Goal: Navigation & Orientation: Find specific page/section

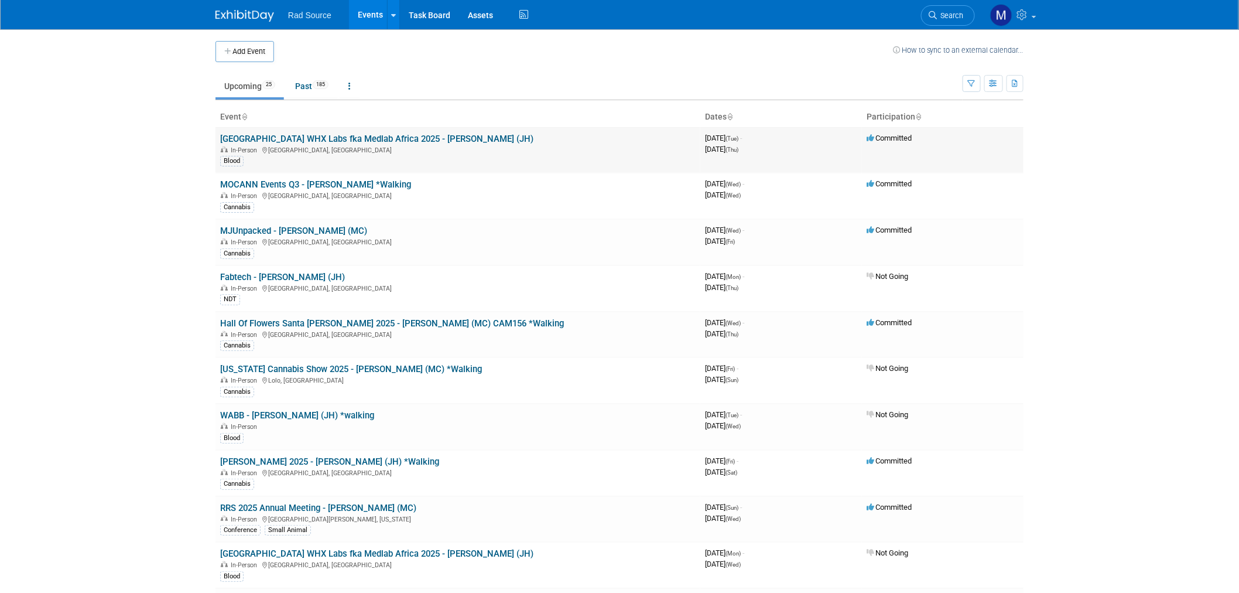
click at [394, 138] on link "[GEOGRAPHIC_DATA] WHX Labs fka Medlab Africa 2025 - [PERSON_NAME] (JH)" at bounding box center [376, 139] width 313 height 11
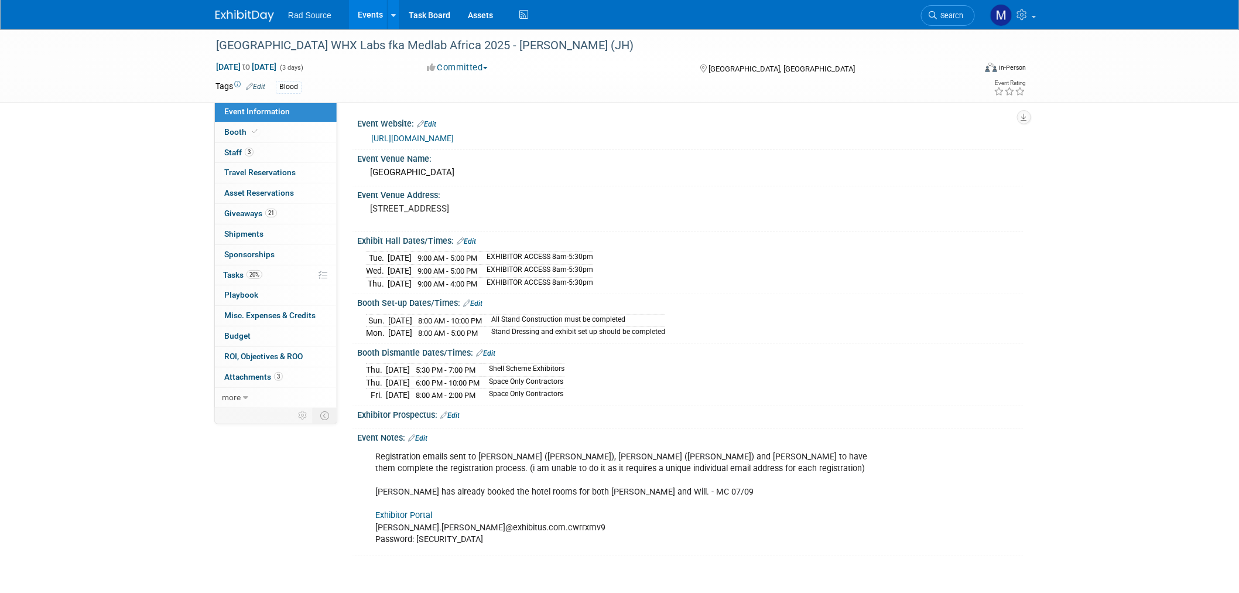
click at [422, 511] on link "Exhibitor Portal" at bounding box center [403, 515] width 57 height 10
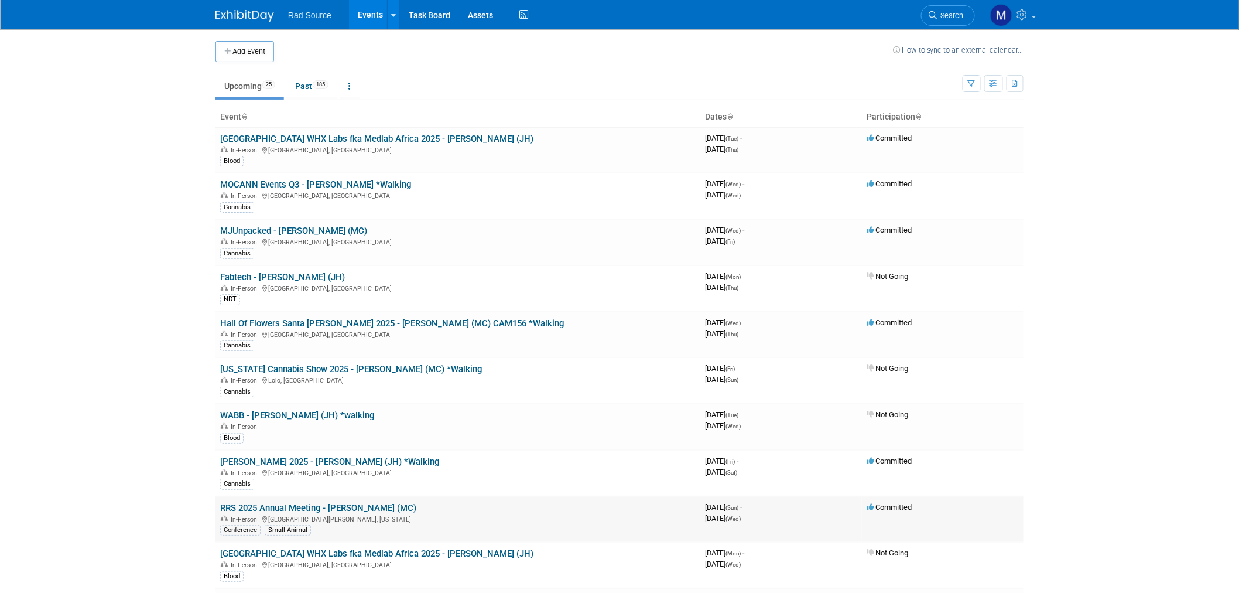
click at [329, 504] on link "RRS 2025 Annual Meeting - [PERSON_NAME] (MC)" at bounding box center [318, 507] width 196 height 11
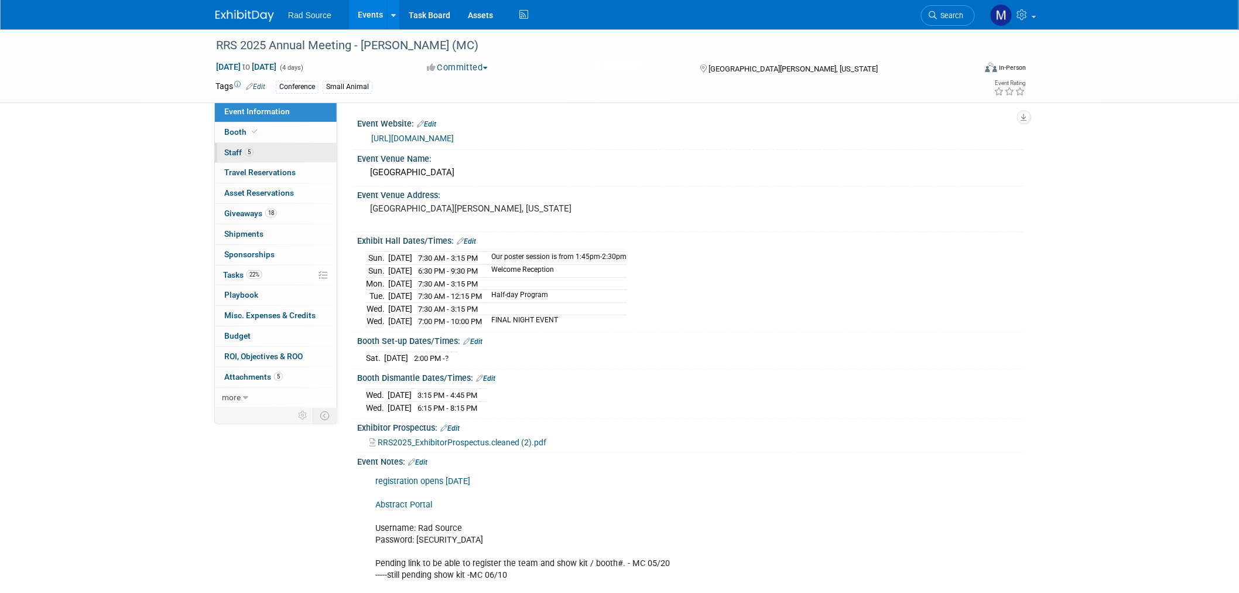
click at [289, 157] on link "5 Staff 5" at bounding box center [276, 153] width 122 height 20
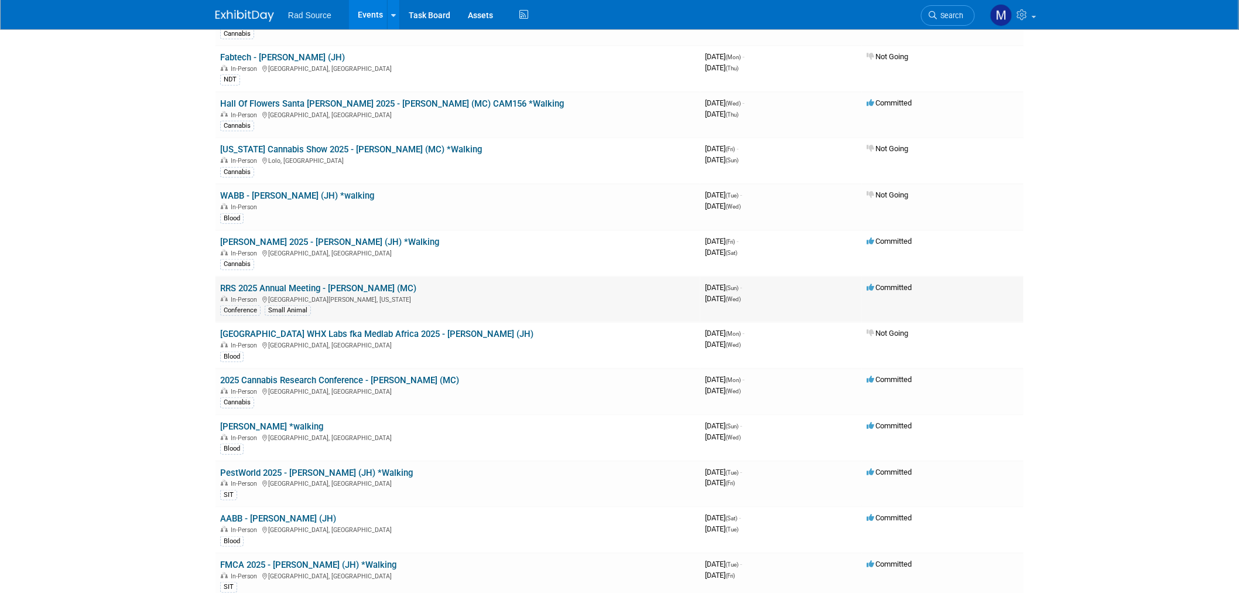
scroll to position [260, 0]
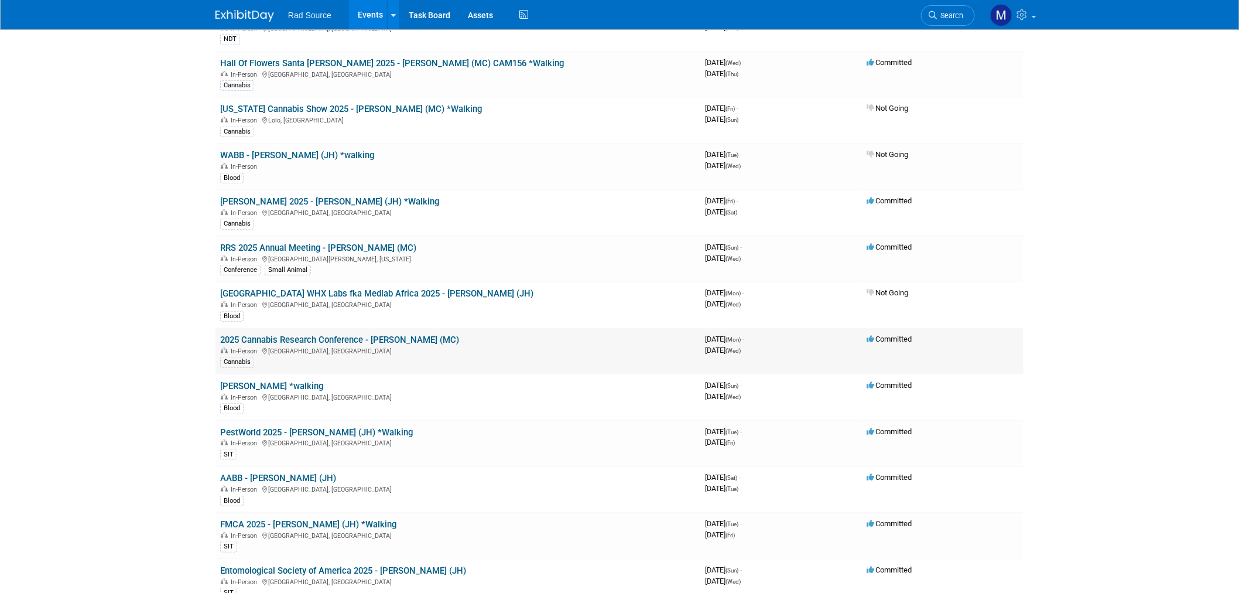
click at [385, 334] on link "2025 Cannabis Research Conference - [PERSON_NAME] (MC)" at bounding box center [339, 339] width 239 height 11
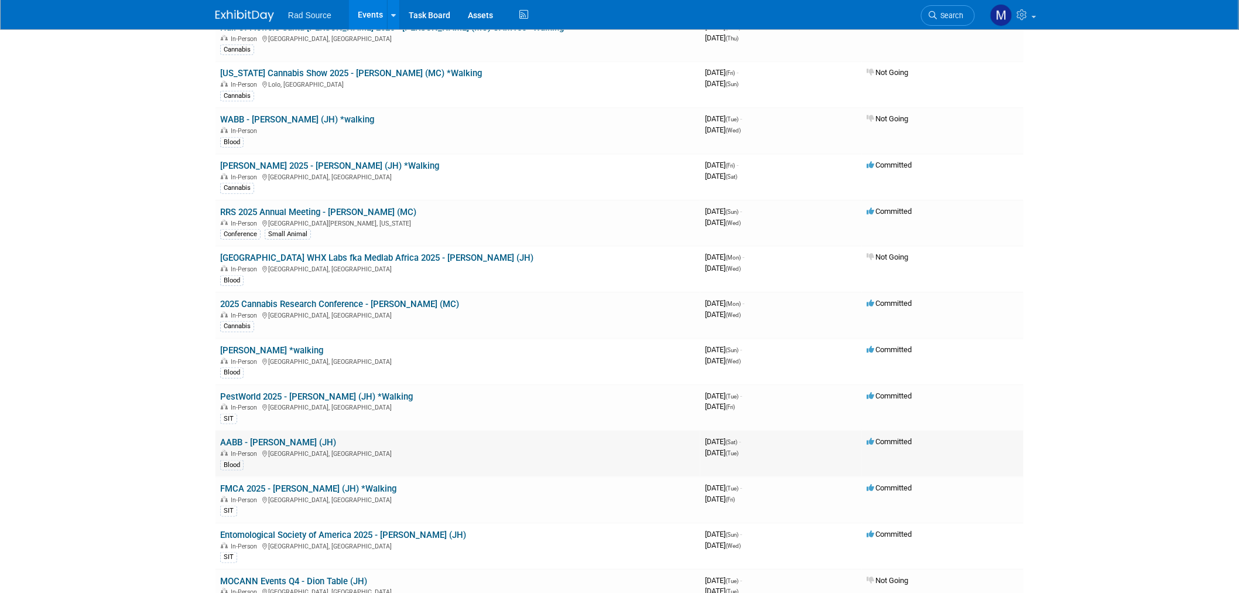
scroll to position [325, 0]
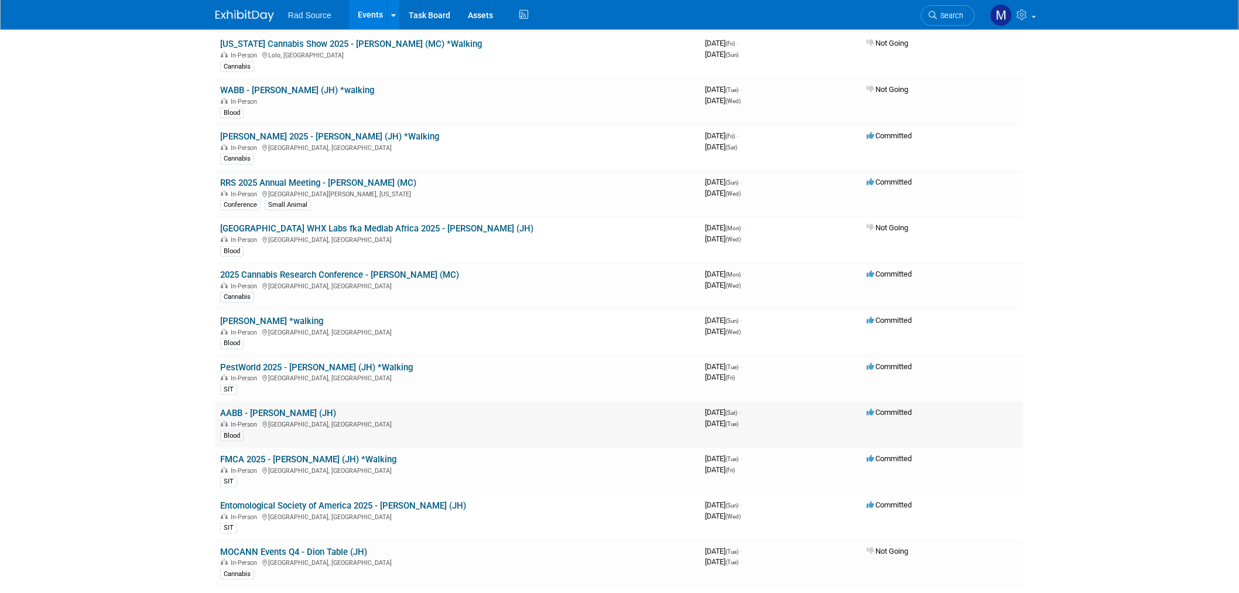
click at [288, 408] on link "AABB - [PERSON_NAME] (JH)" at bounding box center [278, 413] width 116 height 11
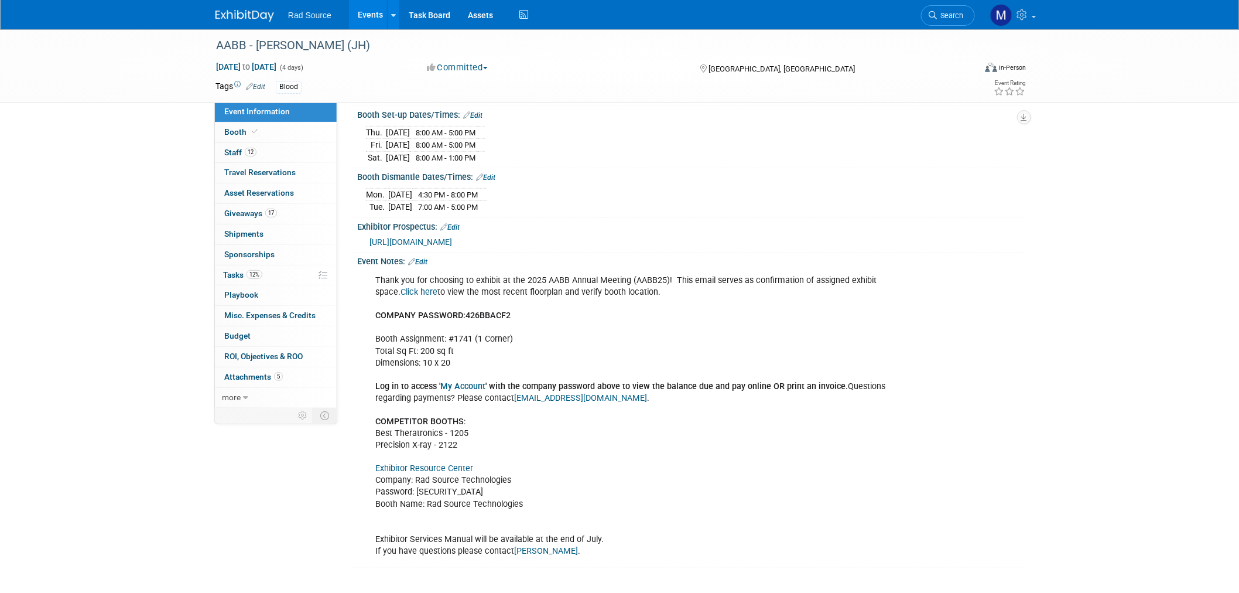
scroll to position [195, 0]
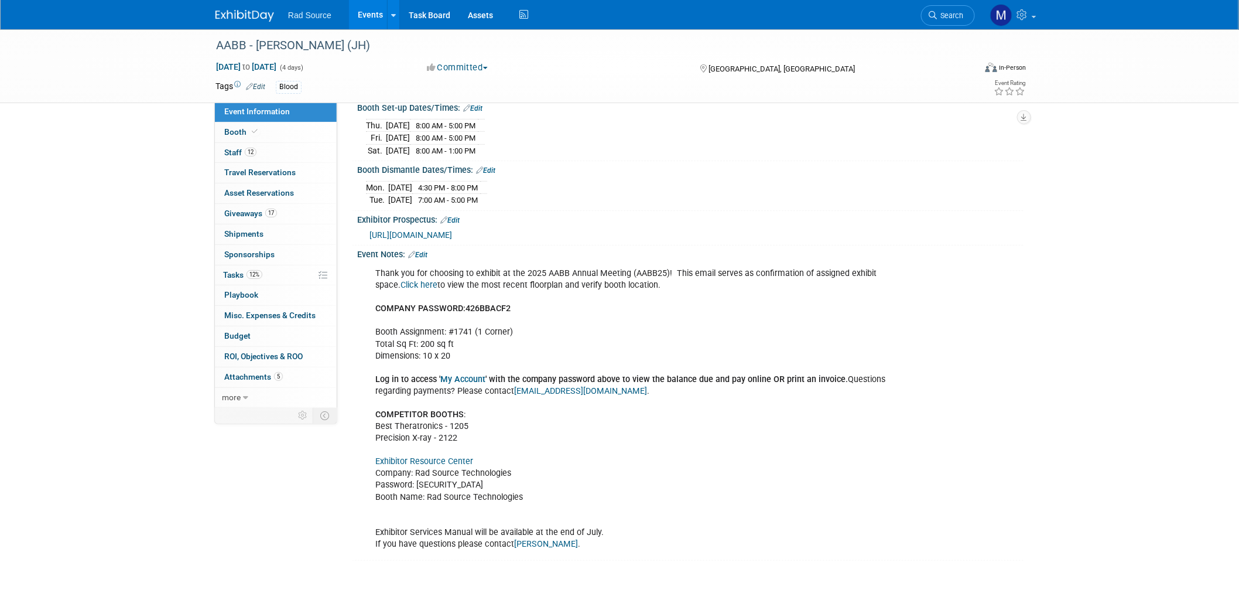
click at [442, 456] on link "Exhibitor Resource Center" at bounding box center [424, 461] width 98 height 10
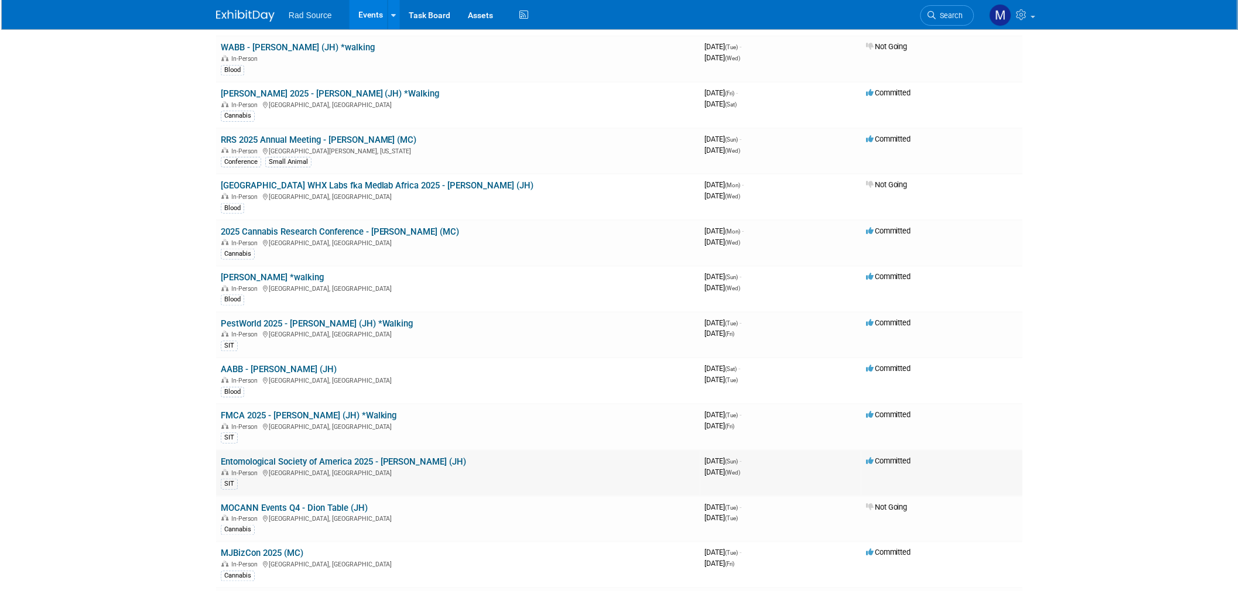
scroll to position [390, 0]
